Goal: Register for event/course

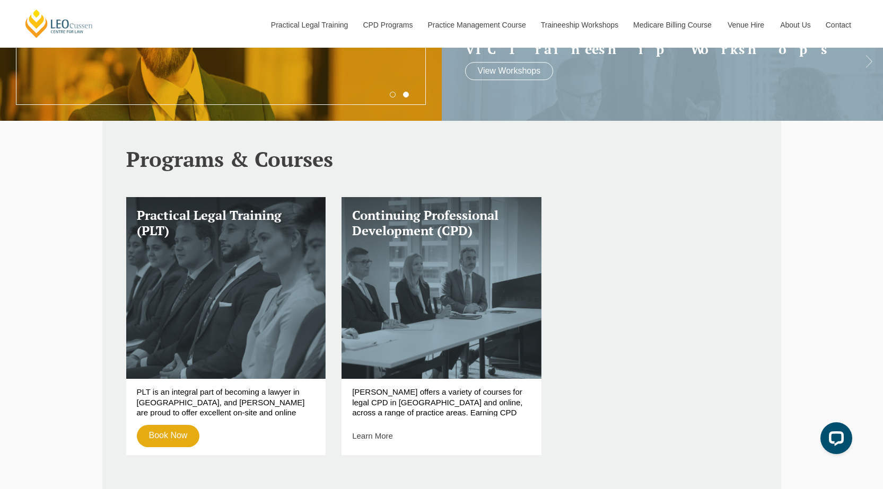
scroll to position [318, 0]
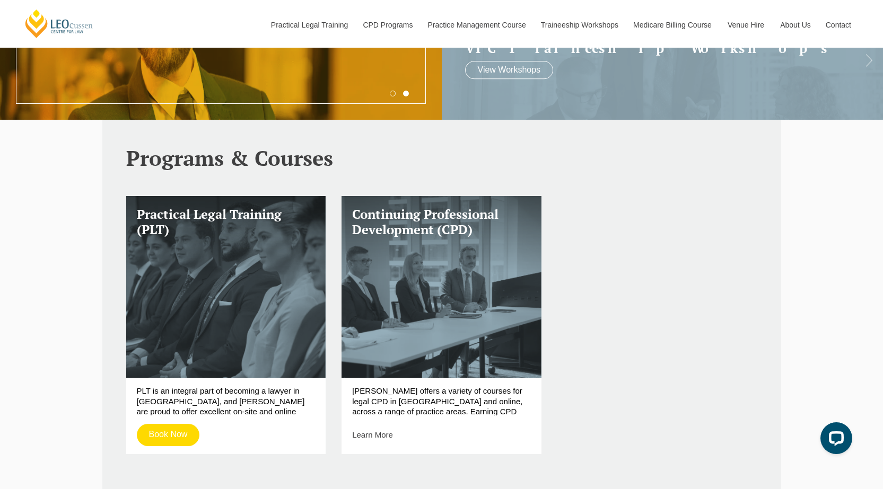
click at [177, 430] on link "Book Now" at bounding box center [168, 435] width 63 height 22
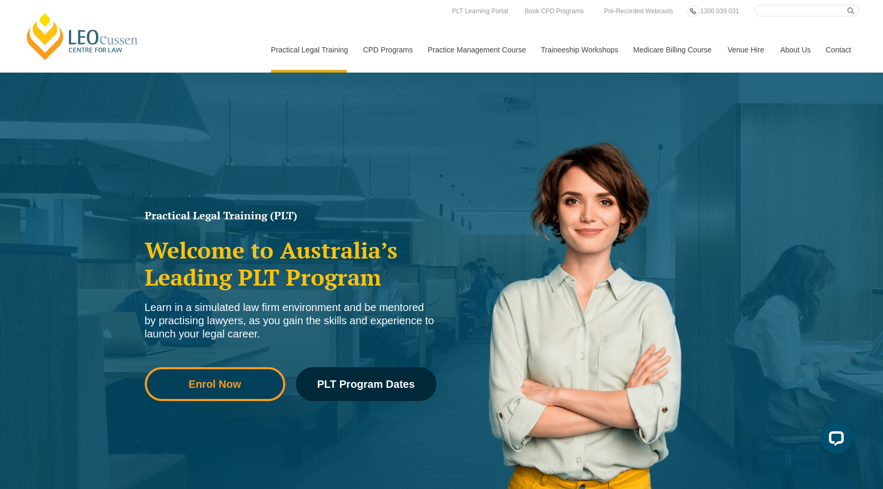
click at [217, 388] on span "Enrol Now" at bounding box center [215, 384] width 52 height 11
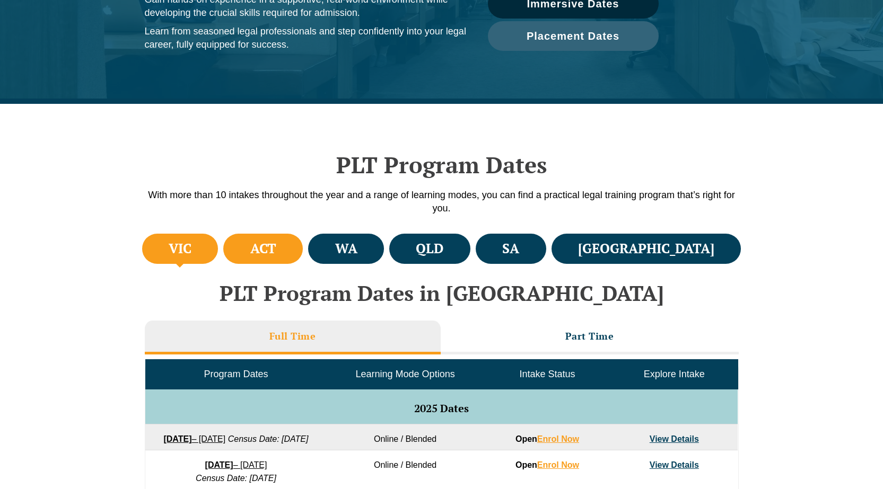
scroll to position [212, 0]
click at [443, 251] on h4 "QLD" at bounding box center [430, 248] width 28 height 17
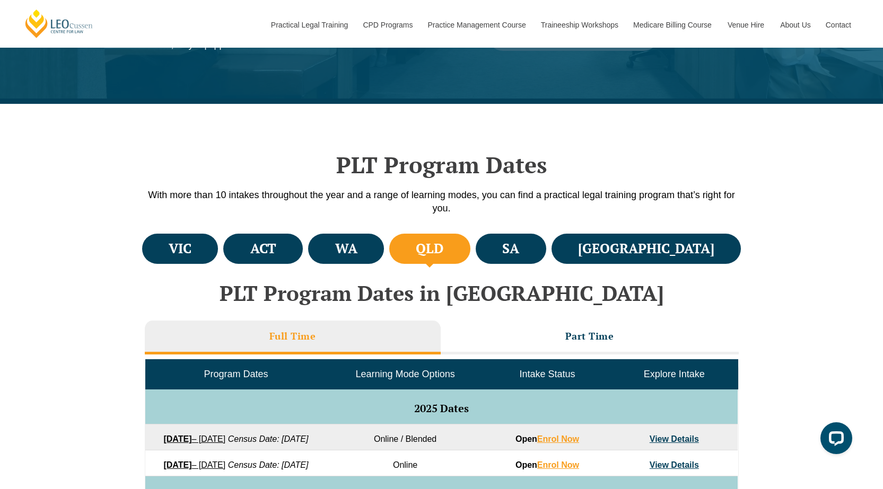
scroll to position [0, 0]
click at [376, 336] on li "Full Time" at bounding box center [293, 338] width 296 height 34
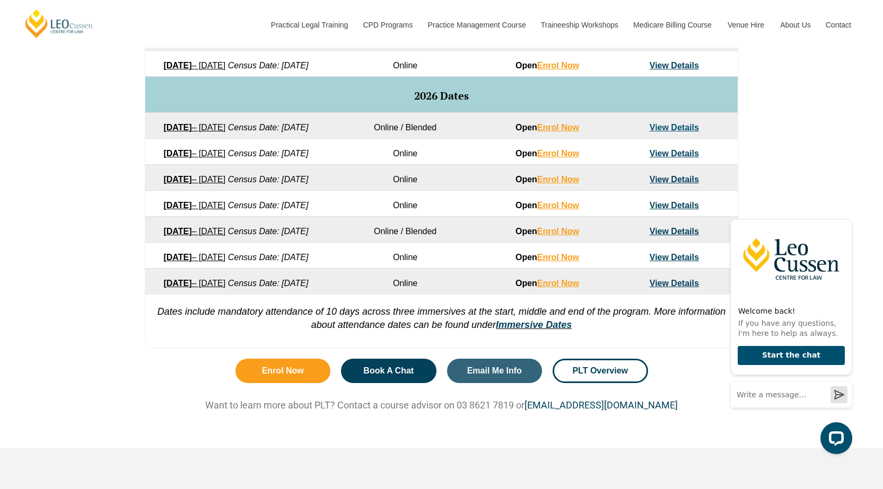
scroll to position [636, 0]
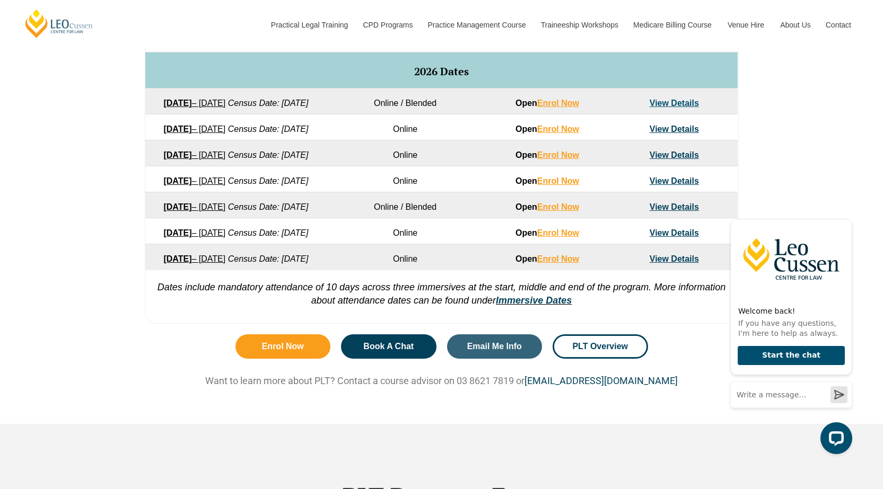
click at [225, 160] on link "23 March 2026 – 7 August 2026" at bounding box center [194, 155] width 62 height 9
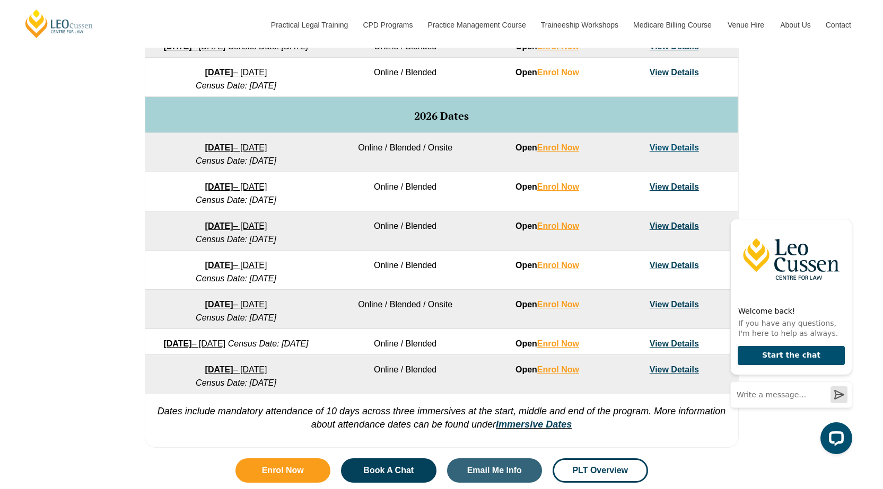
scroll to position [606, 0]
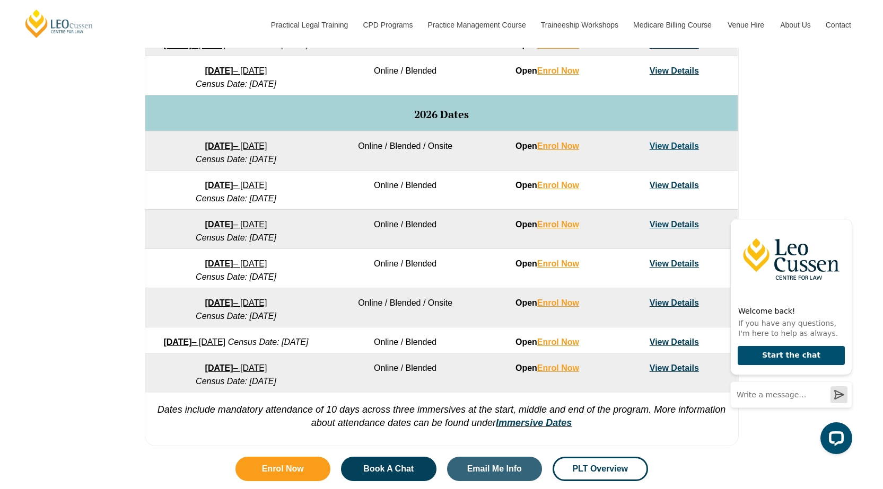
click at [673, 229] on link "View Details" at bounding box center [673, 224] width 49 height 9
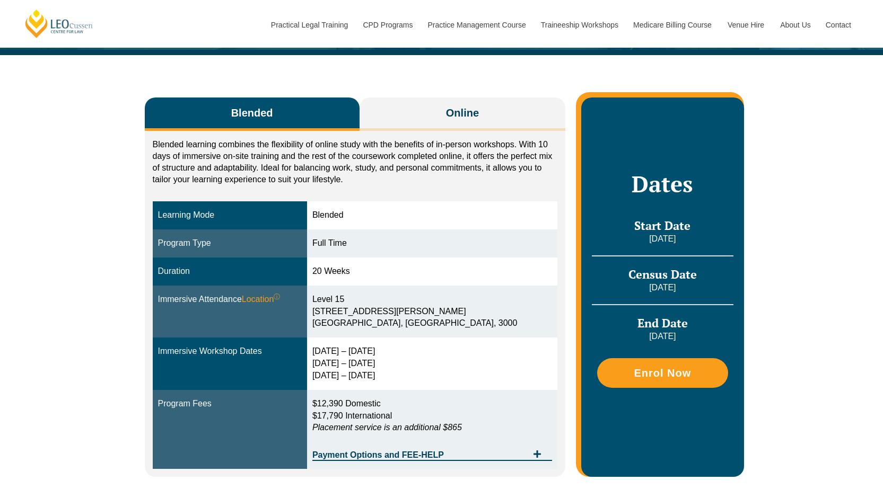
scroll to position [159, 0]
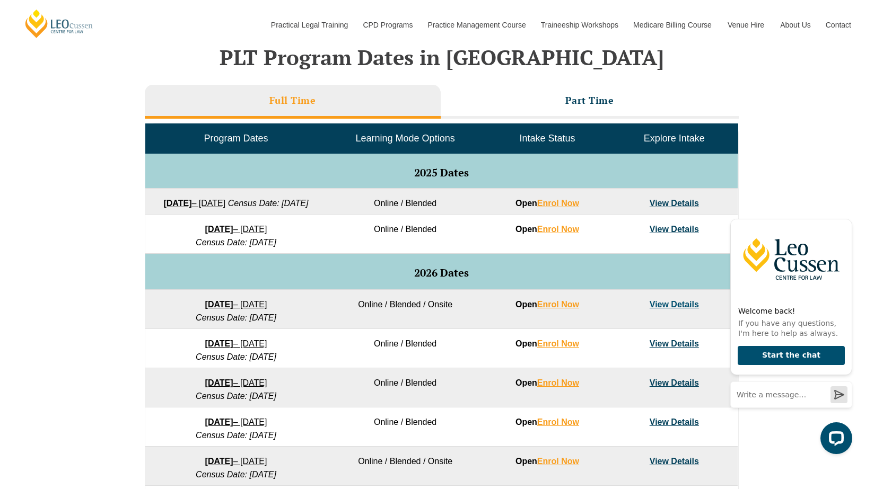
scroll to position [447, 0]
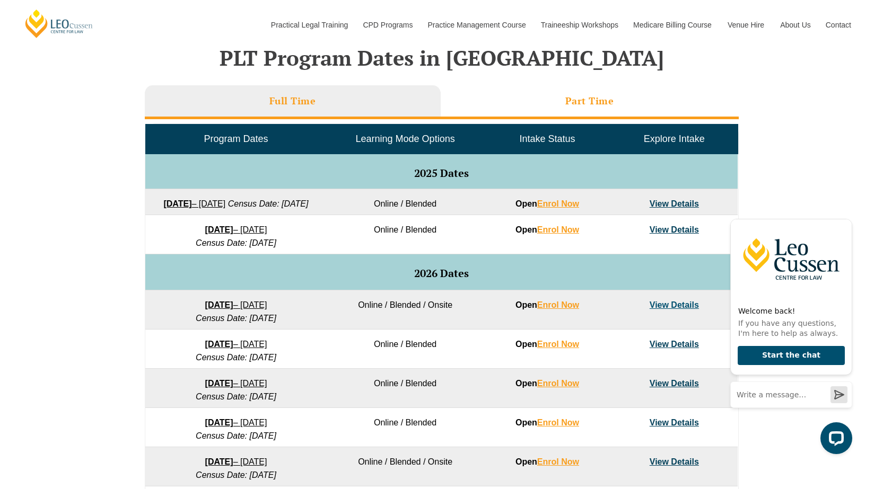
click at [593, 101] on h3 "Part Time" at bounding box center [589, 101] width 49 height 12
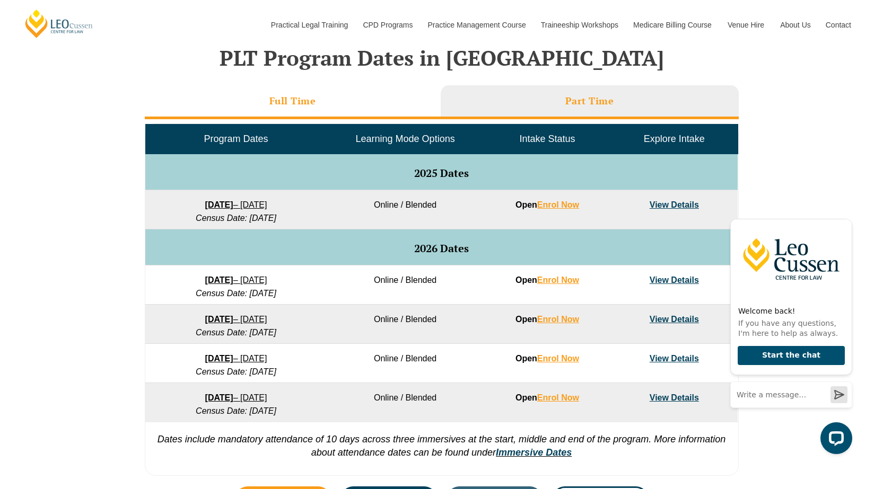
click at [298, 98] on h3 "Full Time" at bounding box center [292, 101] width 47 height 12
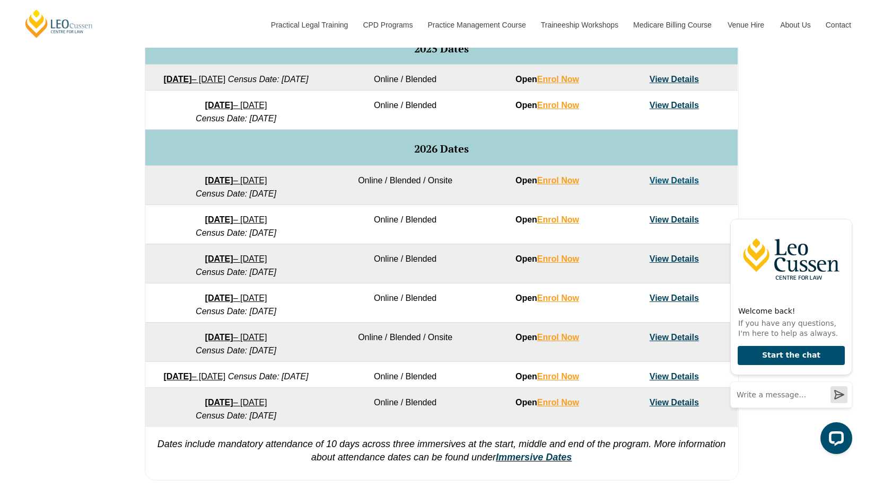
scroll to position [553, 0]
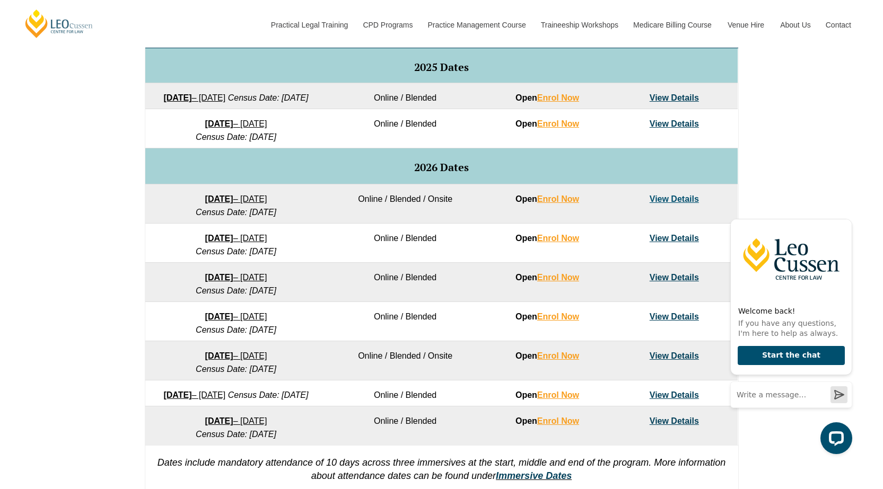
click at [683, 128] on link "View Details" at bounding box center [673, 123] width 49 height 9
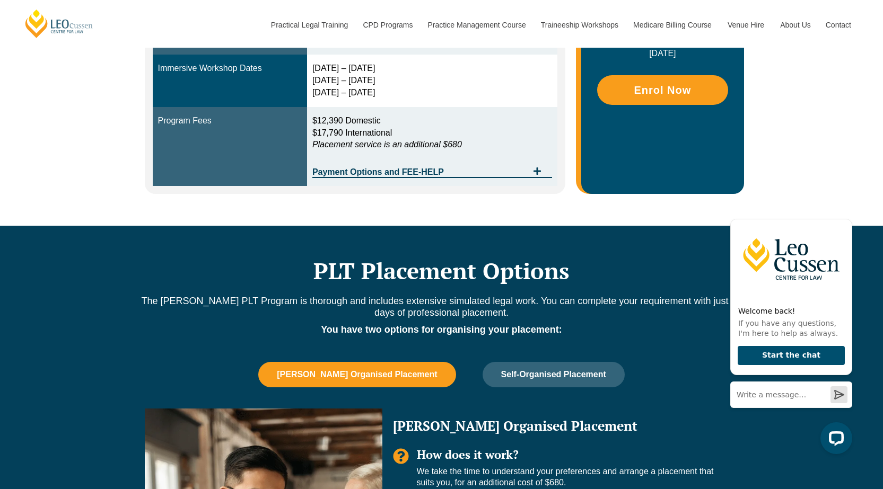
scroll to position [212, 0]
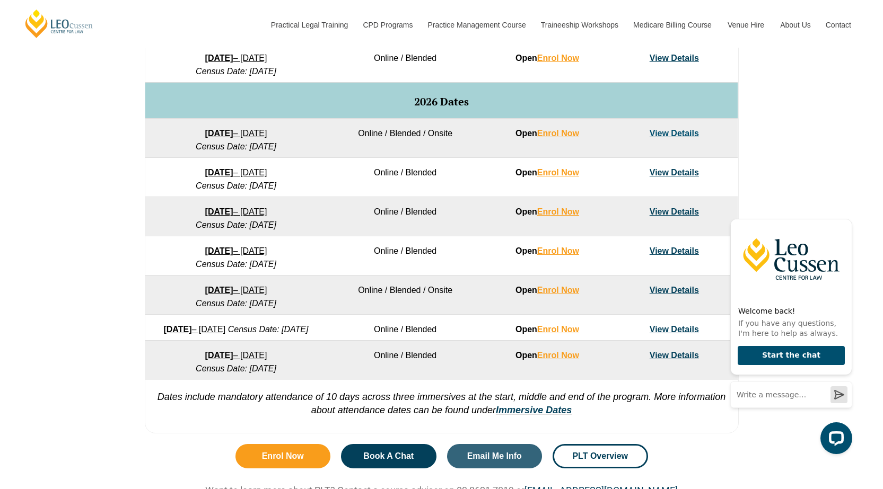
scroll to position [629, 0]
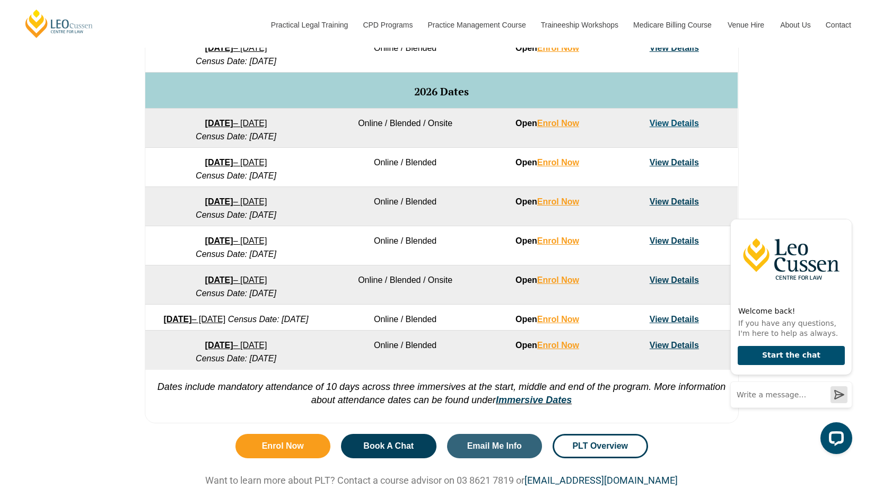
click at [265, 206] on link "23 March 2026 – 7 August 2026" at bounding box center [236, 201] width 62 height 9
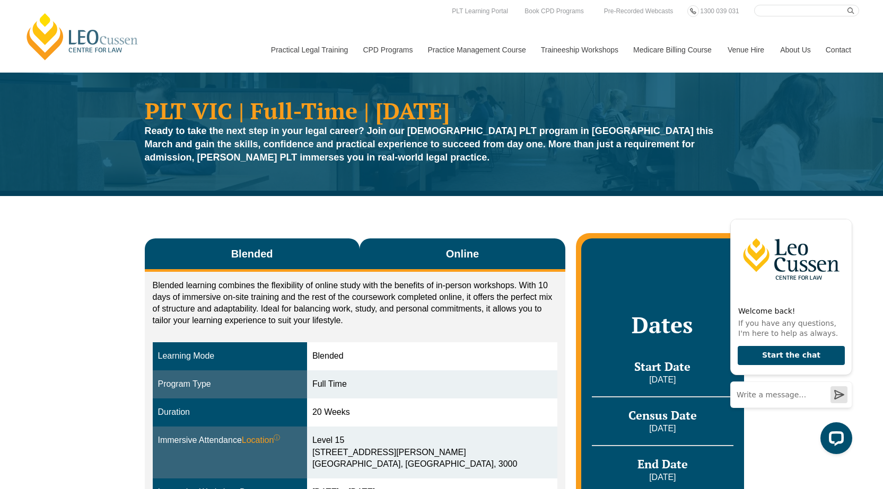
click at [449, 258] on span "Online" at bounding box center [462, 254] width 33 height 15
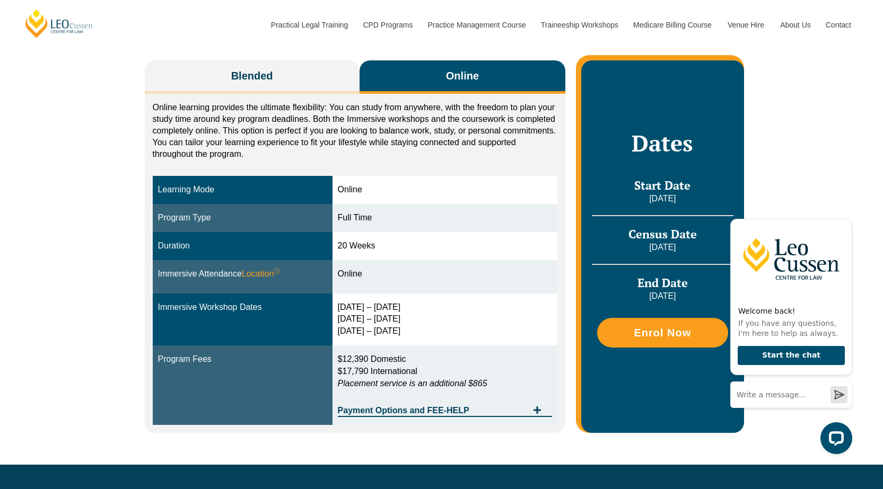
scroll to position [159, 0]
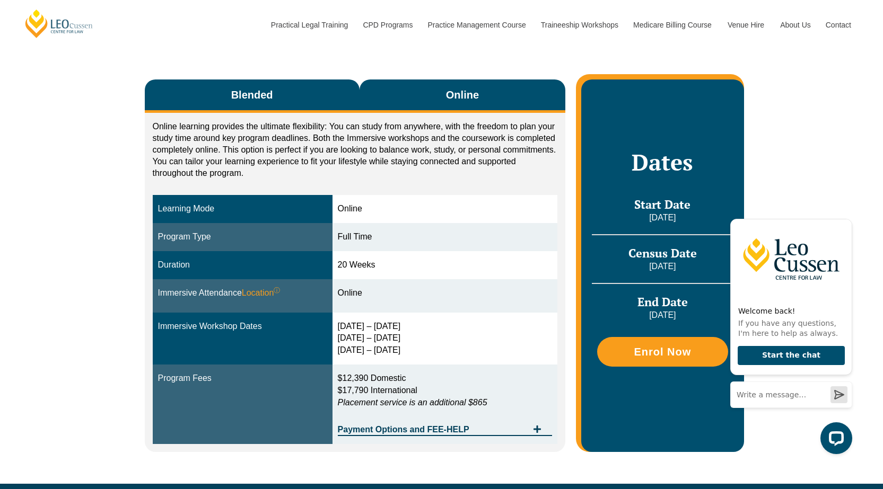
click at [286, 93] on button "Blended" at bounding box center [252, 96] width 215 height 33
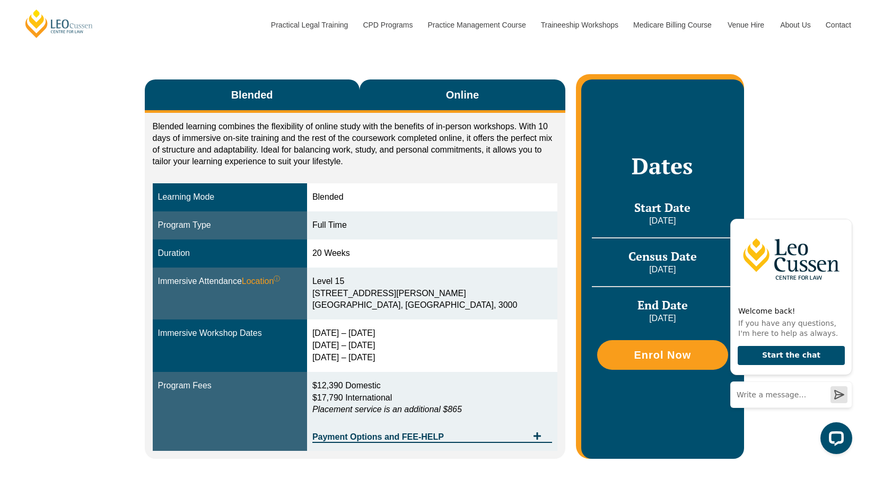
click at [470, 94] on span "Online" at bounding box center [462, 94] width 33 height 15
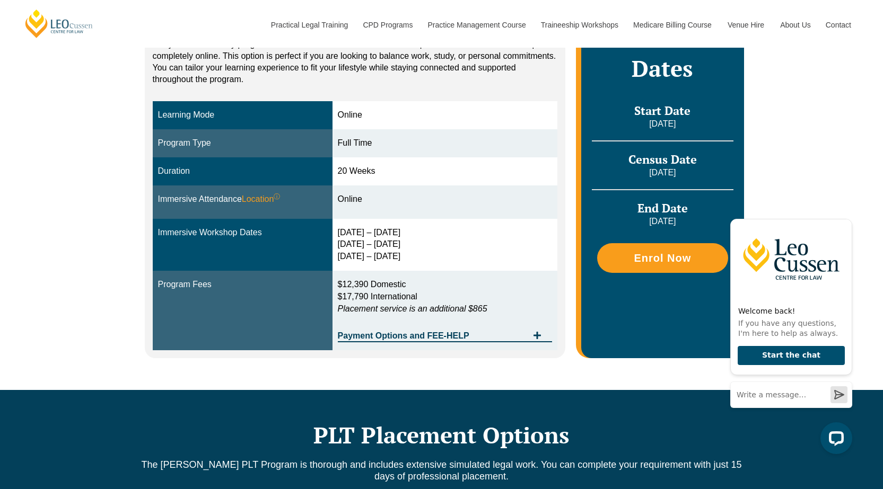
scroll to position [265, 0]
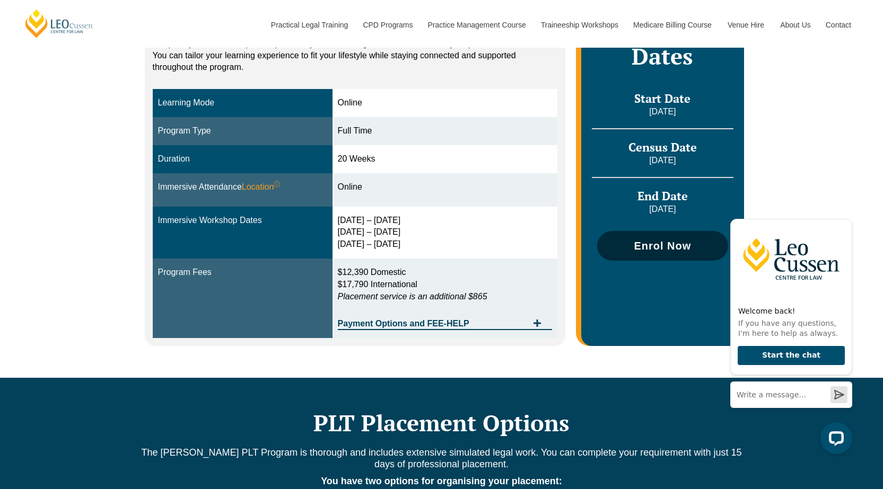
click at [647, 241] on span "Enrol Now" at bounding box center [661, 246] width 57 height 11
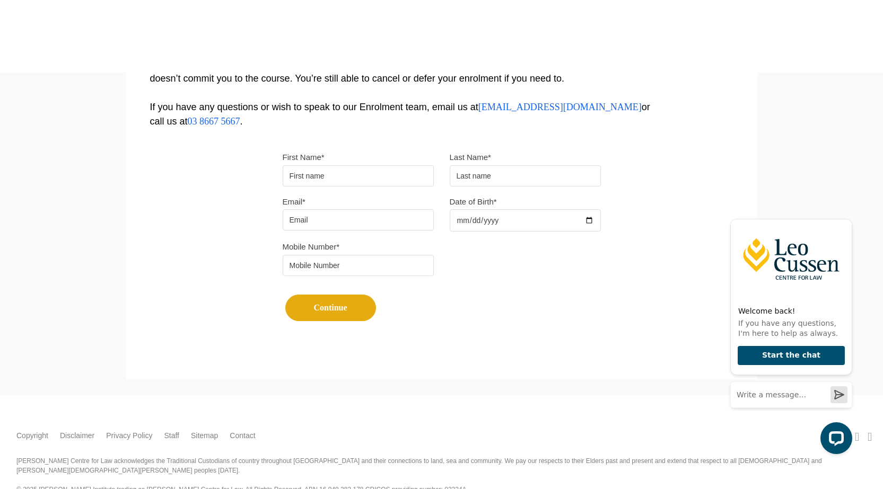
scroll to position [53, 0]
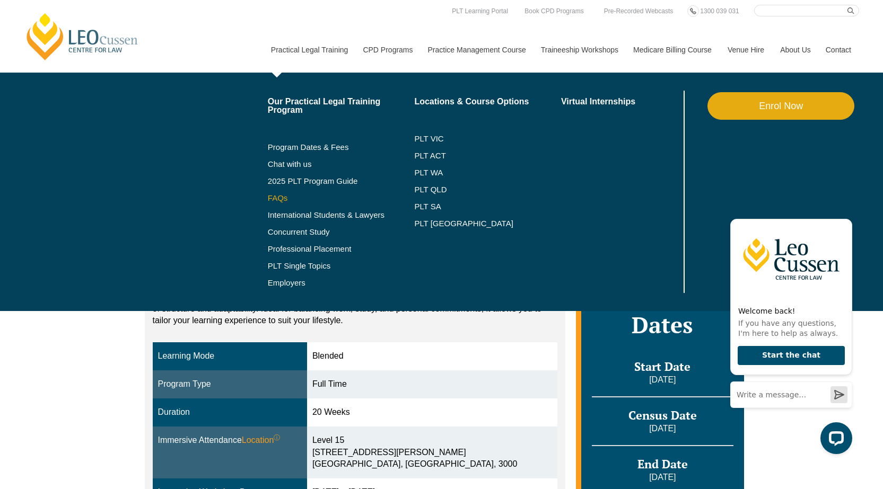
click at [278, 199] on link "FAQs" at bounding box center [341, 198] width 147 height 8
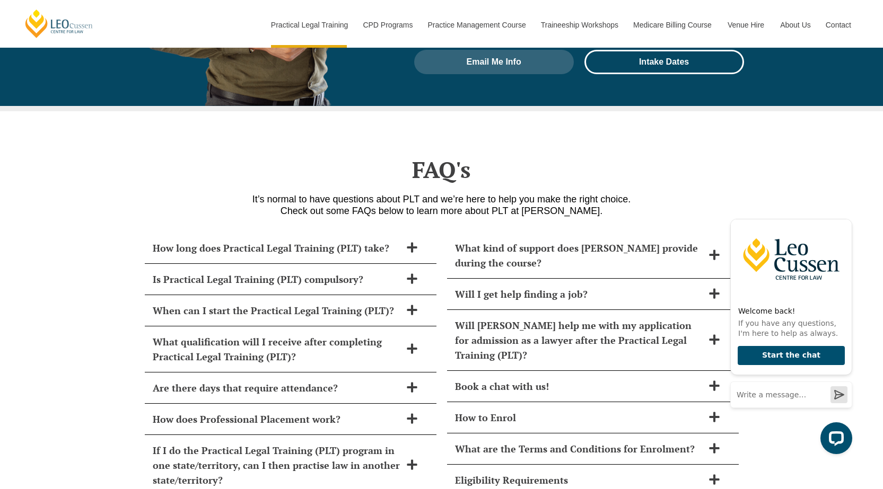
scroll to position [4409, 0]
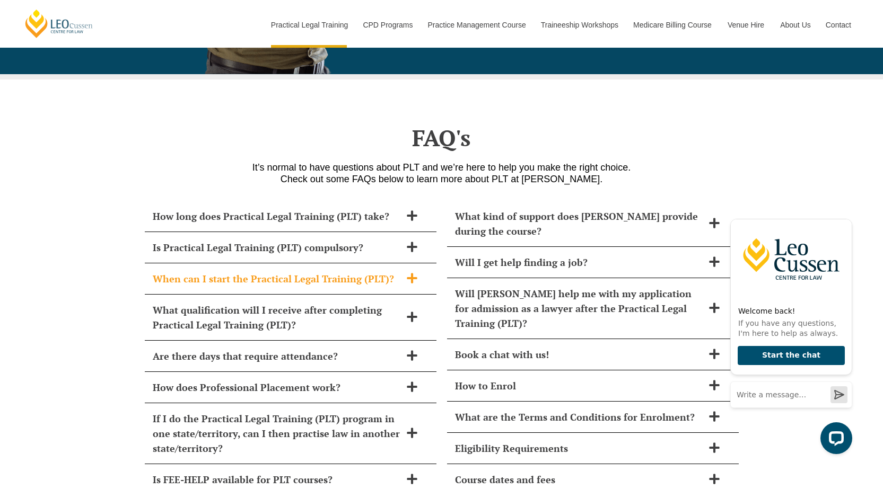
click at [410, 272] on icon at bounding box center [412, 278] width 12 height 12
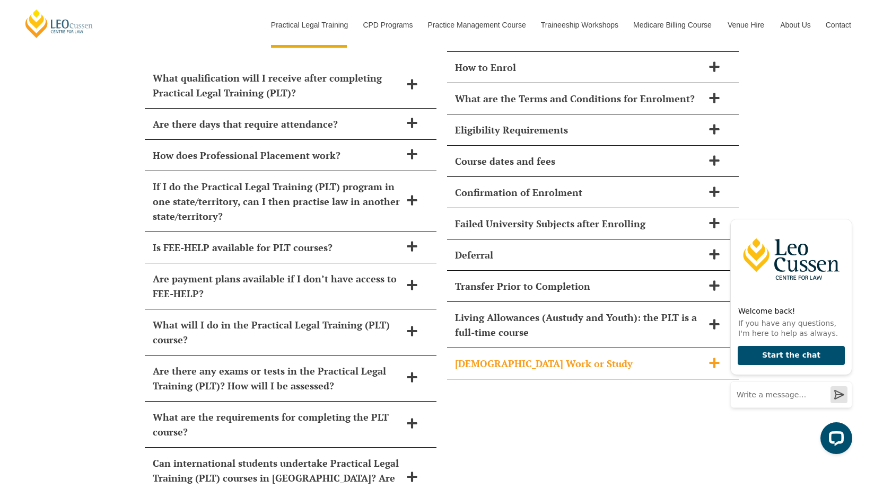
scroll to position [4727, 0]
click at [717, 124] on icon at bounding box center [714, 130] width 12 height 12
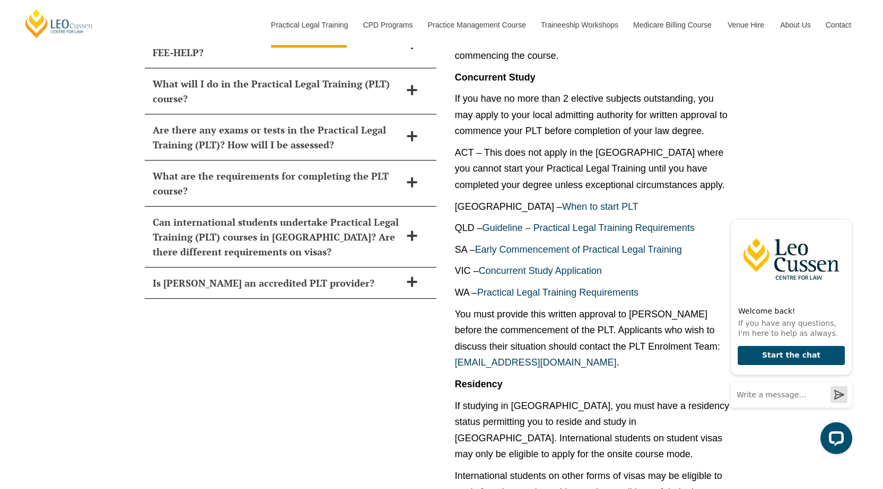
scroll to position [4992, 0]
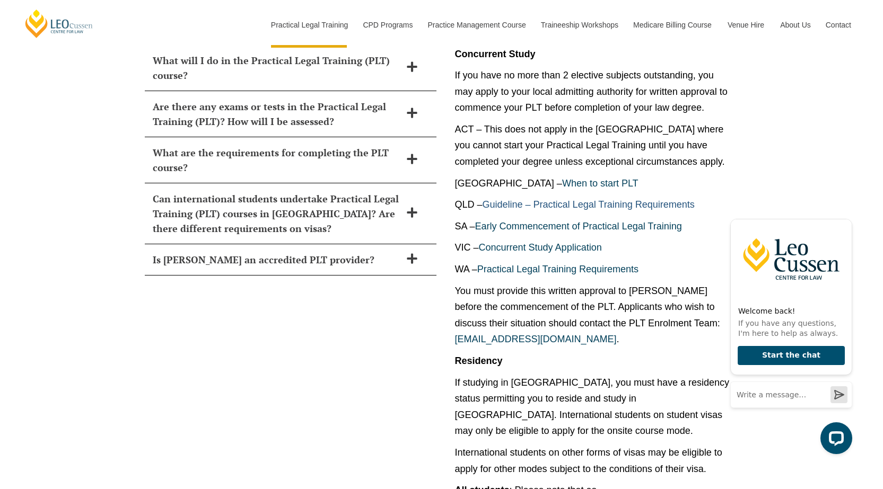
click at [577, 199] on link "Guideline – Practical Legal Training Requirements" at bounding box center [588, 204] width 212 height 11
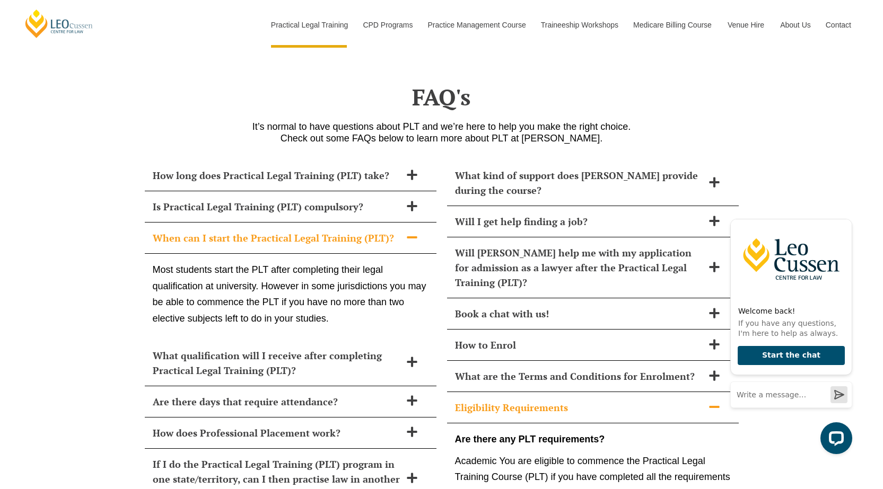
scroll to position [4462, 0]
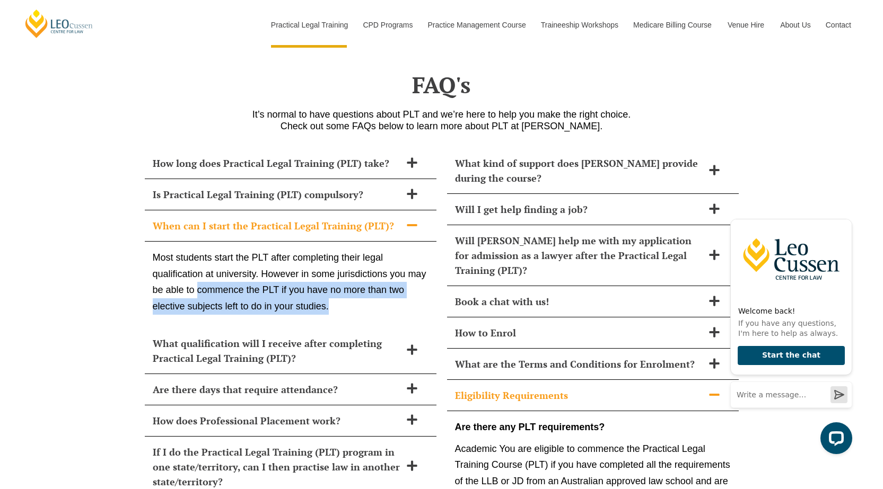
drag, startPoint x: 208, startPoint y: 263, endPoint x: 338, endPoint y: 281, distance: 131.2
click at [344, 285] on p "Most students start the PLT after completing their legal qualification at unive…" at bounding box center [291, 282] width 276 height 65
copy p "commence the PLT if you have no more than two elective subjects left to do in y…"
